Goal: Use online tool/utility: Use online tool/utility

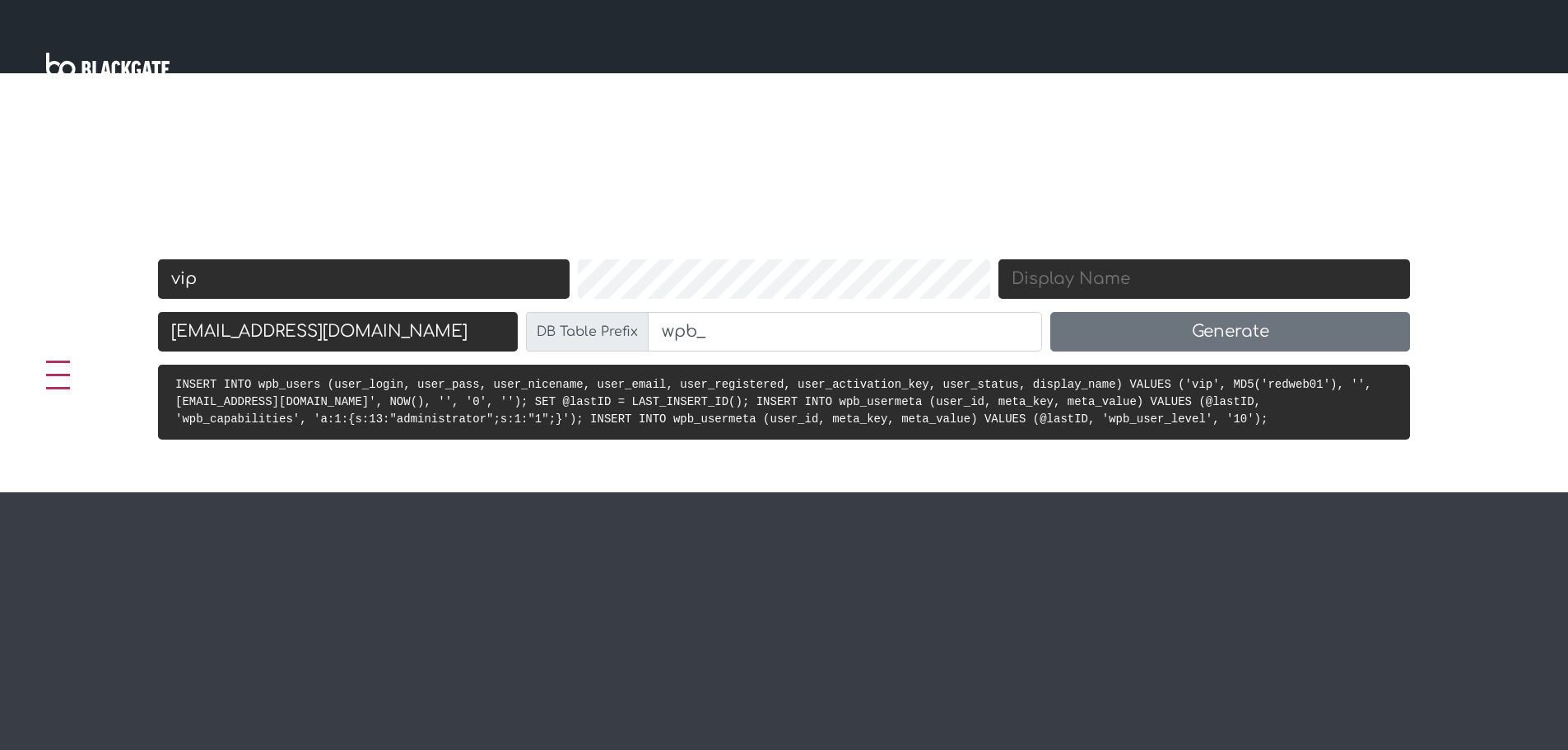
scroll to position [686, 0]
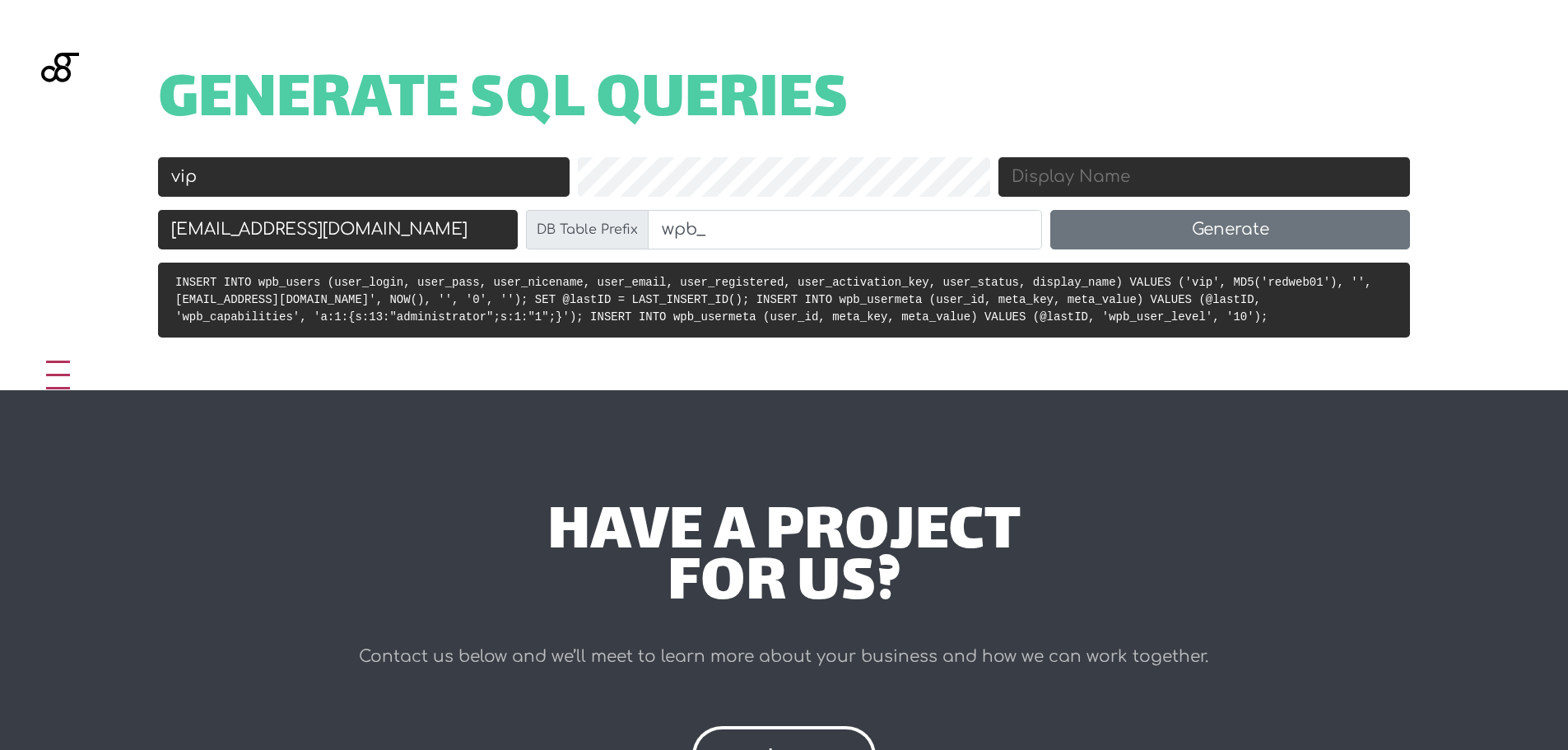
click at [896, 121] on h1 "Generate SQL Queries" at bounding box center [784, 102] width 1252 height 51
click at [709, 232] on input "wpb_" at bounding box center [846, 230] width 395 height 39
paste input "26392"
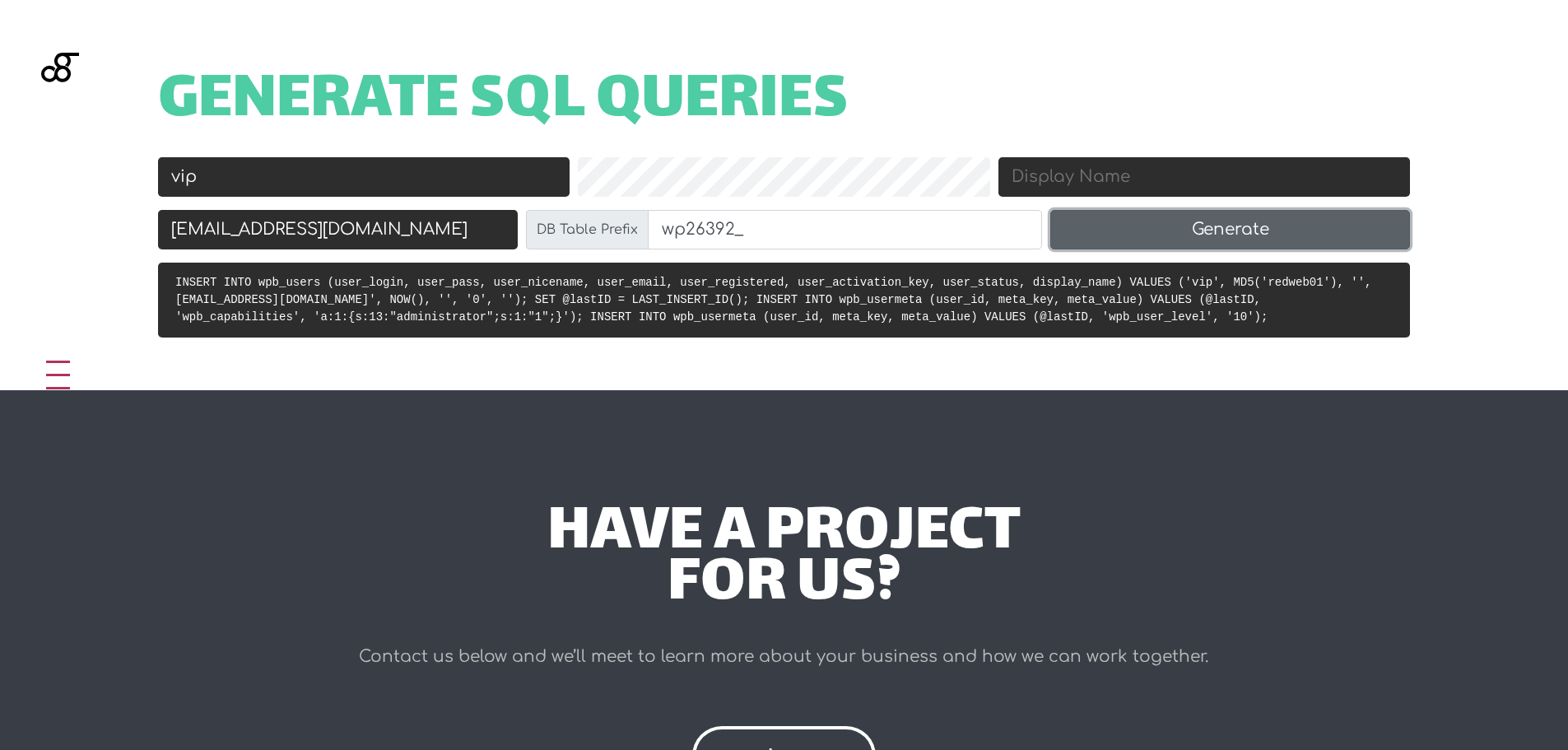
type input "wp26392_"
click at [1228, 224] on button "Generate" at bounding box center [1231, 230] width 360 height 39
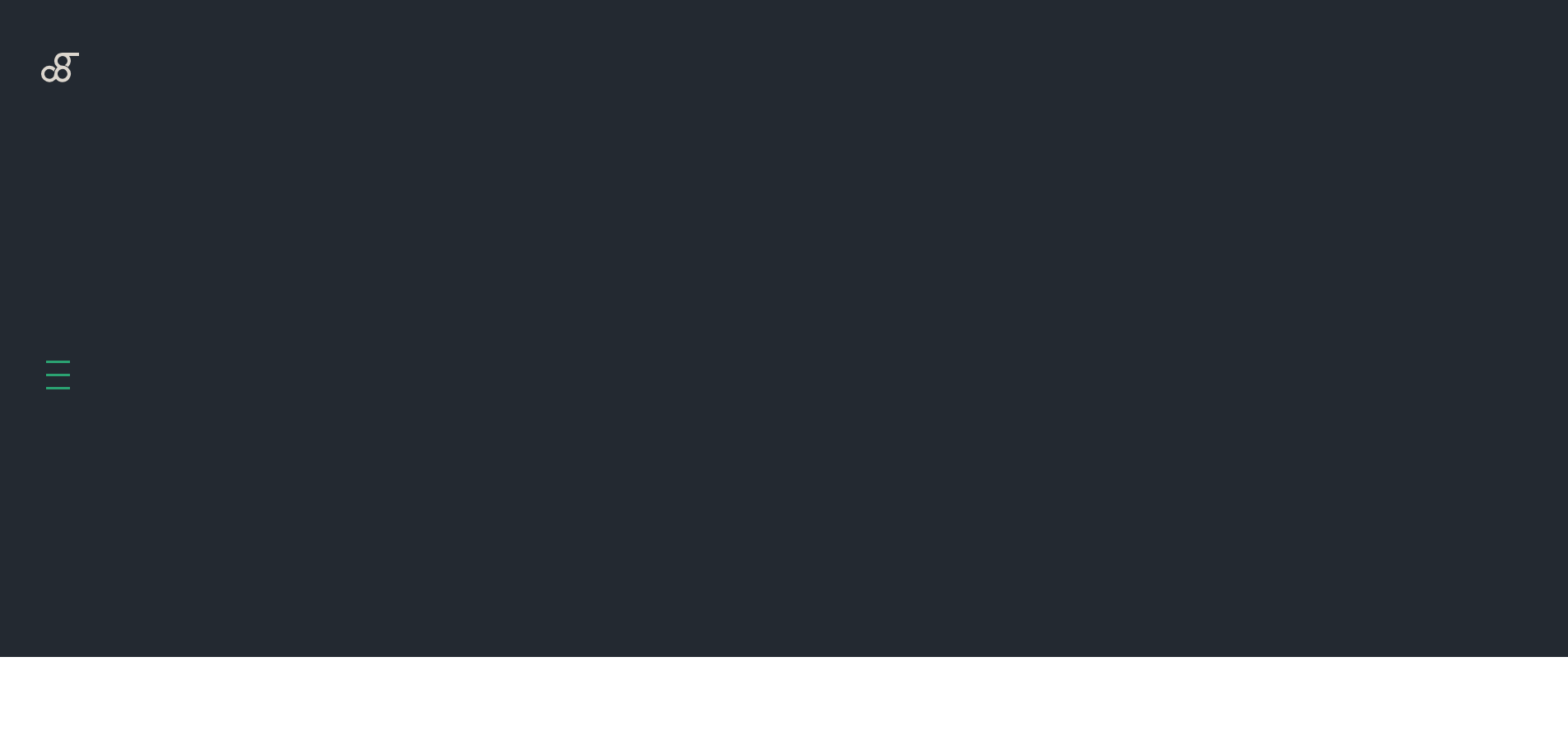
scroll to position [657, 0]
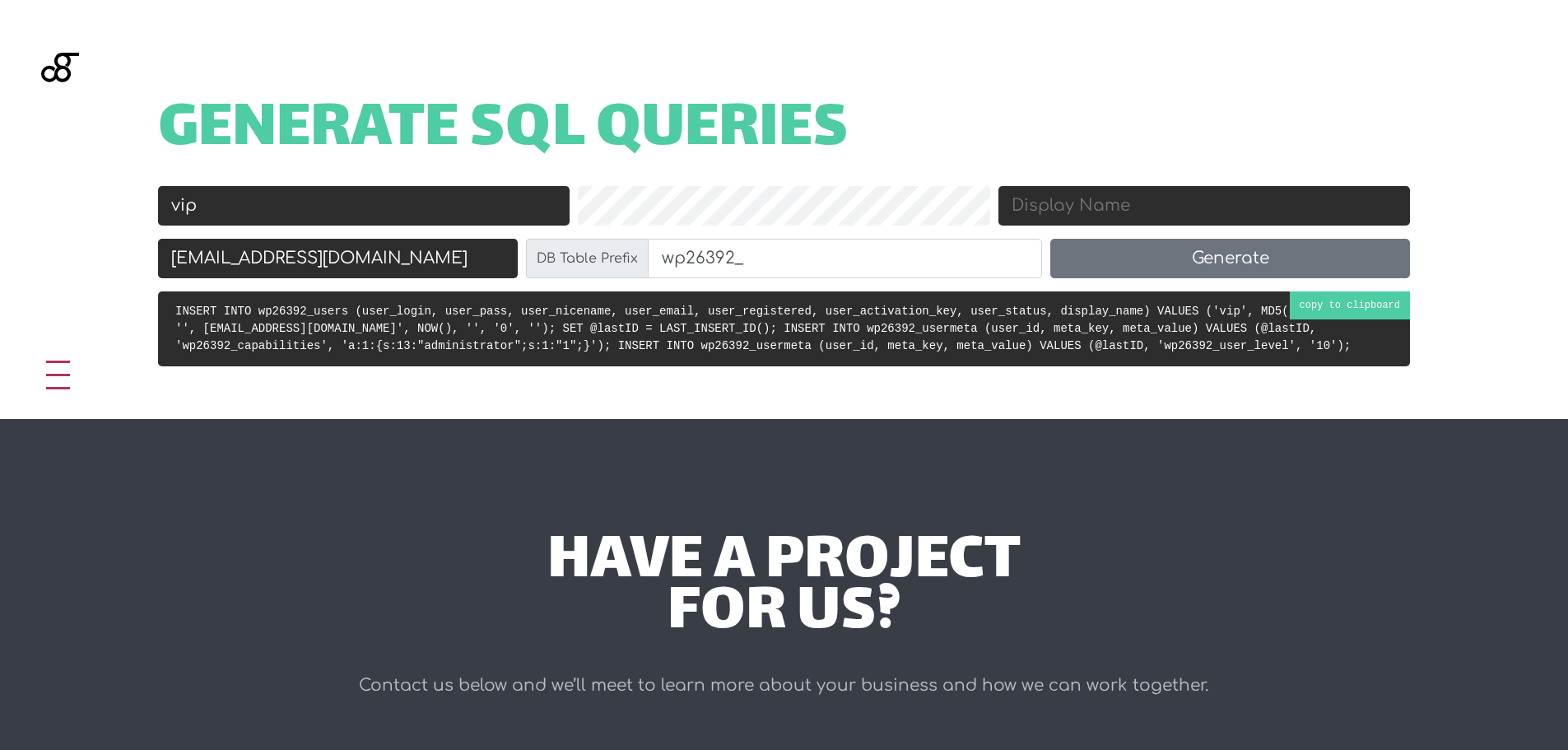
click at [765, 338] on pre "INSERT INTO wp26392_users (user_login, user_pass, user_nicename, user_email, us…" at bounding box center [784, 329] width 1252 height 75
